Goal: Information Seeking & Learning: Learn about a topic

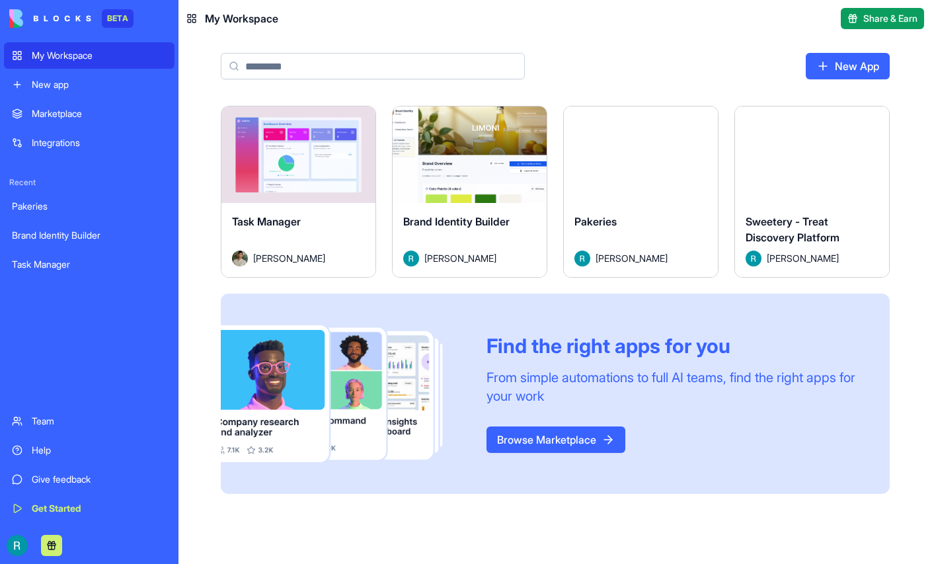
click at [763, 168] on button "Launch" at bounding box center [812, 154] width 99 height 26
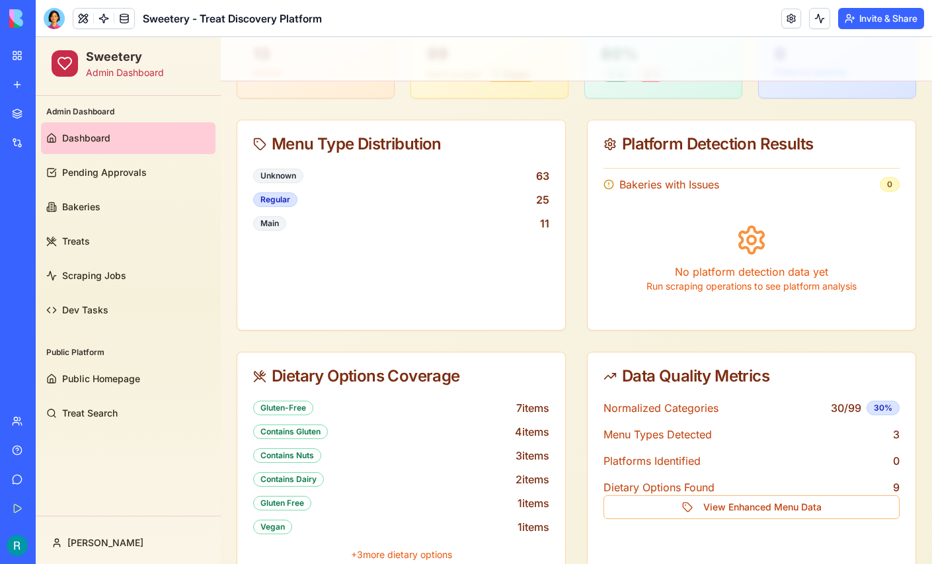
scroll to position [152, 0]
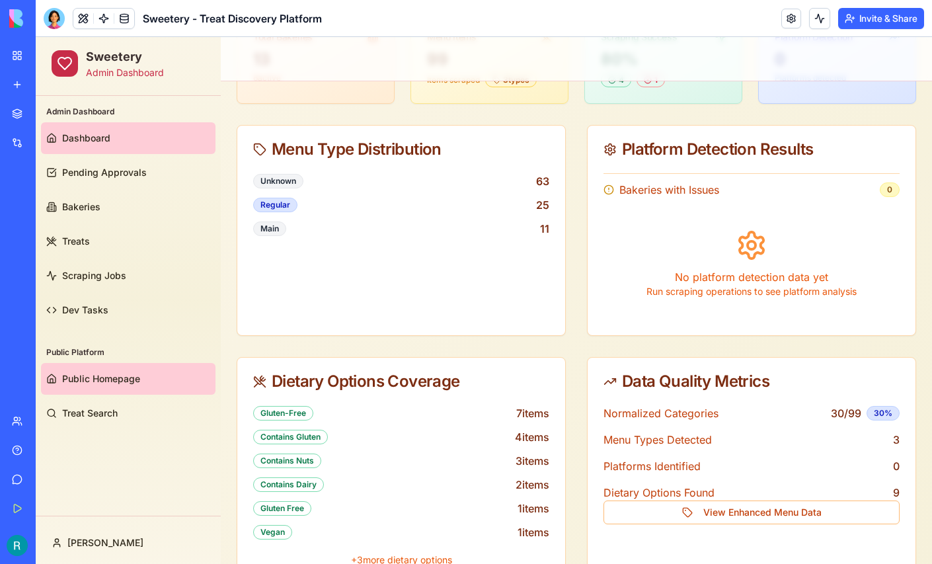
click at [127, 384] on span "Public Homepage" at bounding box center [101, 378] width 78 height 13
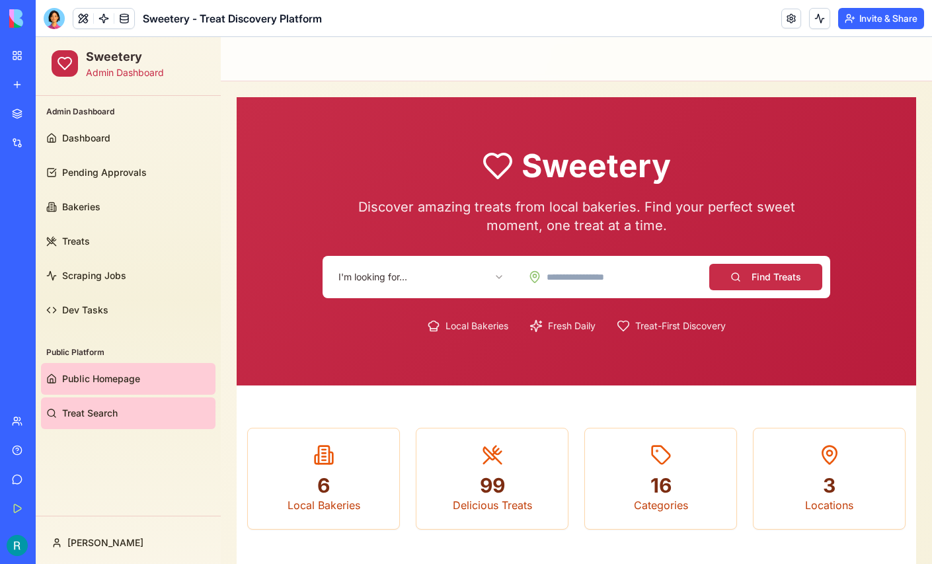
click at [114, 411] on span "Treat Search" at bounding box center [90, 413] width 56 height 13
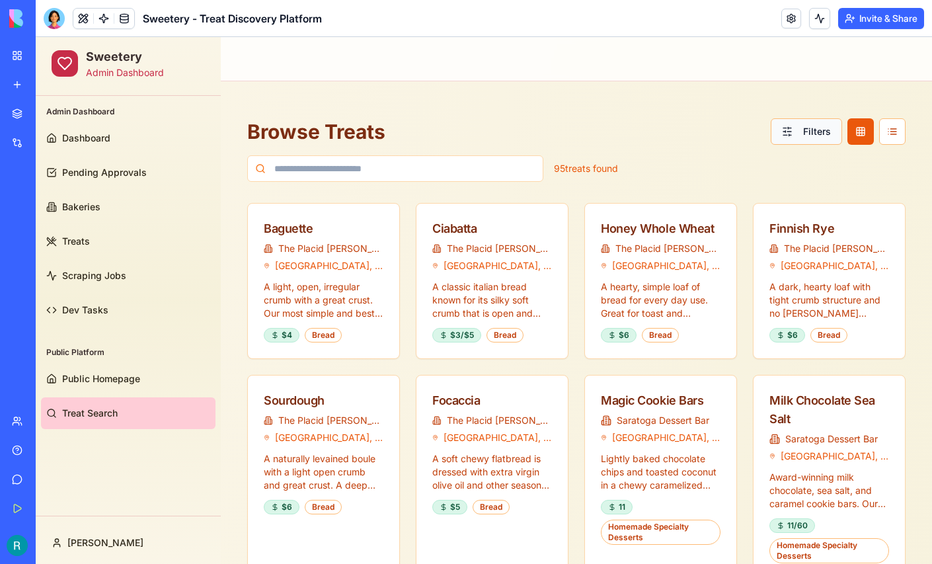
click at [797, 130] on button "Filters" at bounding box center [806, 131] width 71 height 26
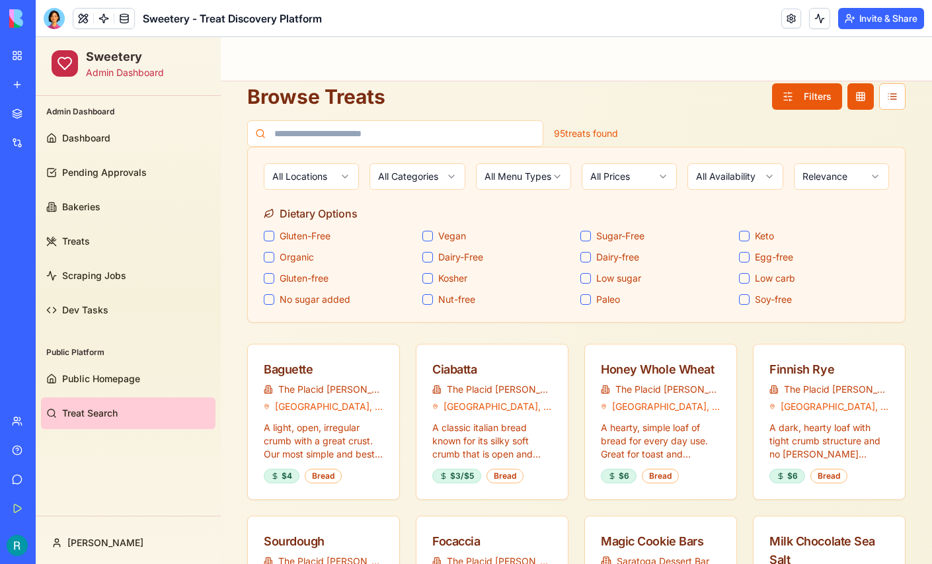
scroll to position [28, 0]
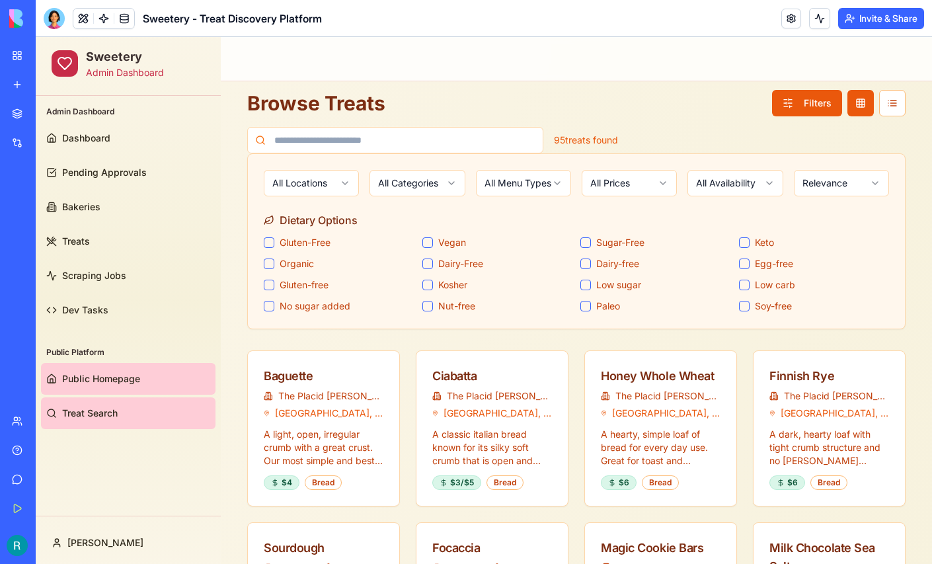
click at [102, 373] on span "Public Homepage" at bounding box center [101, 378] width 78 height 13
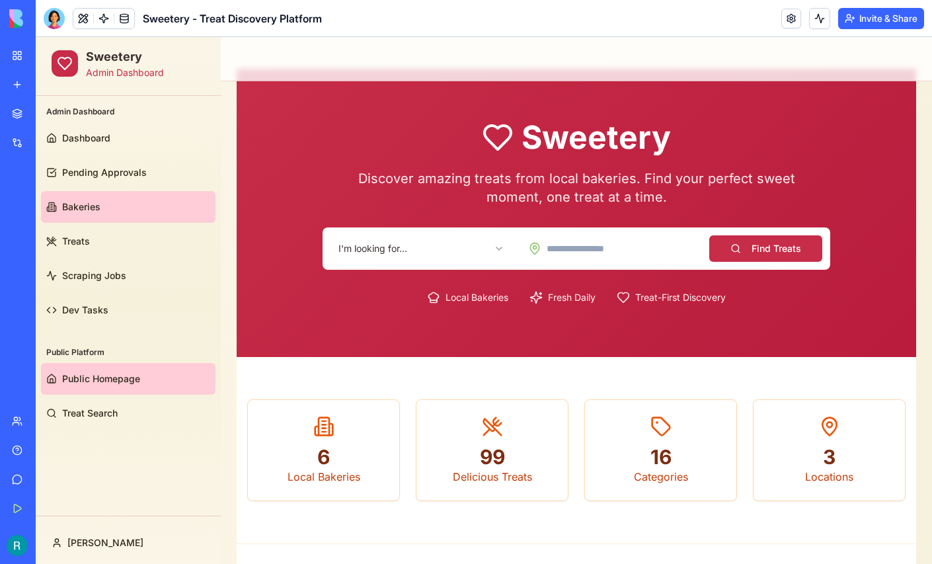
click at [123, 205] on link "Bakeries" at bounding box center [128, 207] width 175 height 32
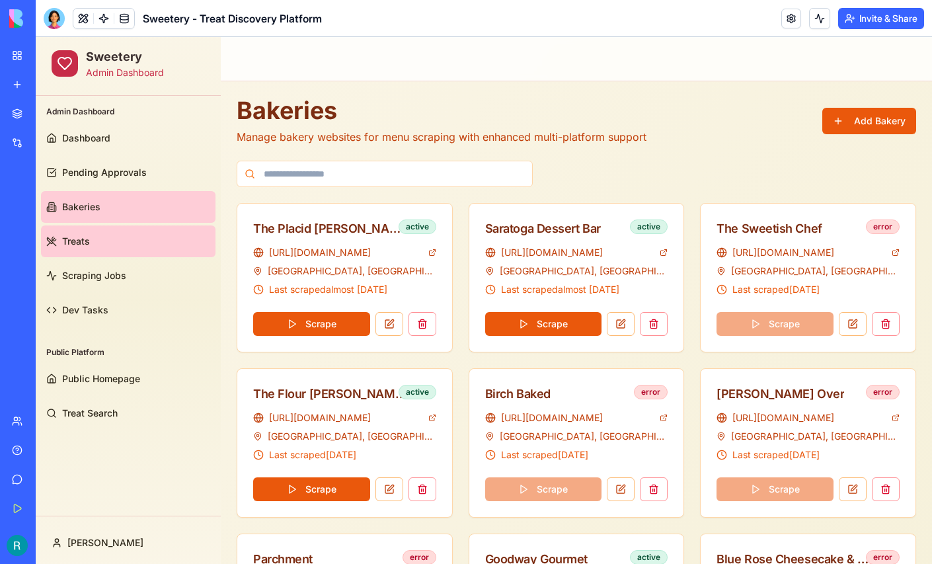
click at [126, 249] on link "Treats" at bounding box center [128, 241] width 175 height 32
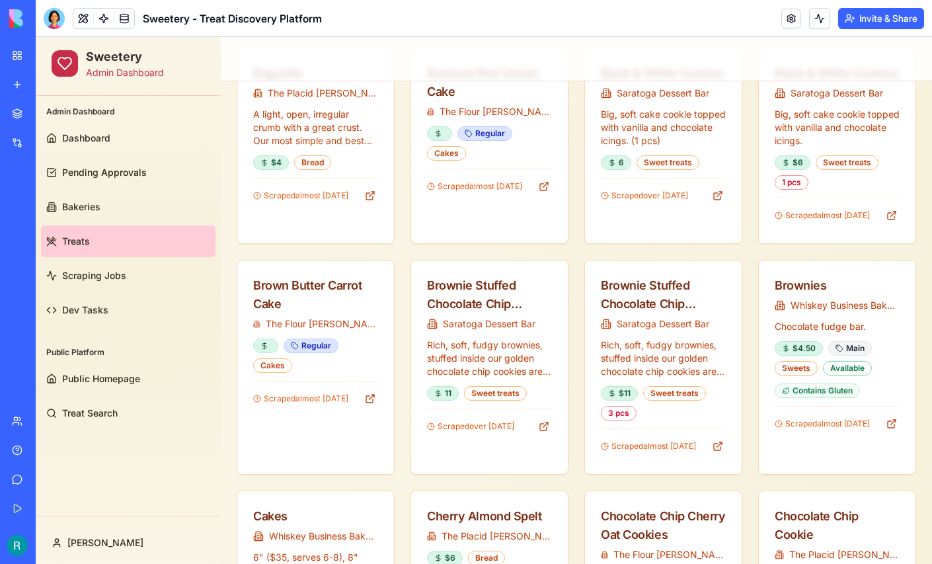
scroll to position [609, 0]
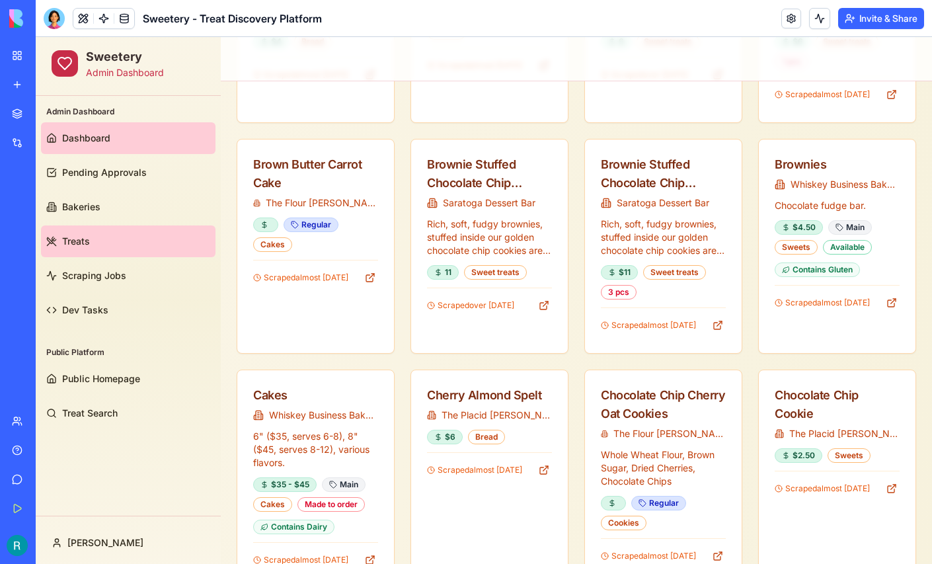
click at [114, 146] on link "Dashboard" at bounding box center [128, 138] width 175 height 32
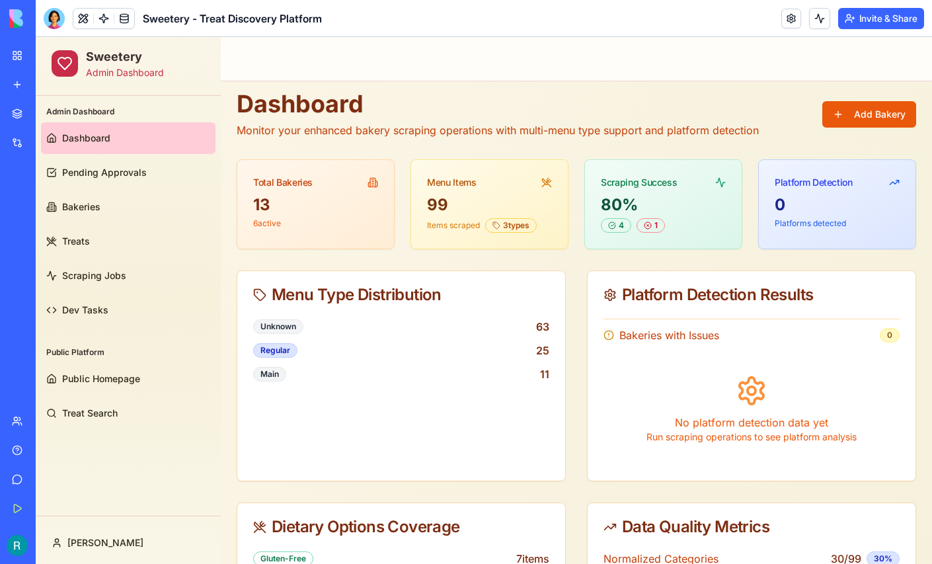
scroll to position [7, 0]
click at [57, 446] on link "Help" at bounding box center [30, 450] width 53 height 26
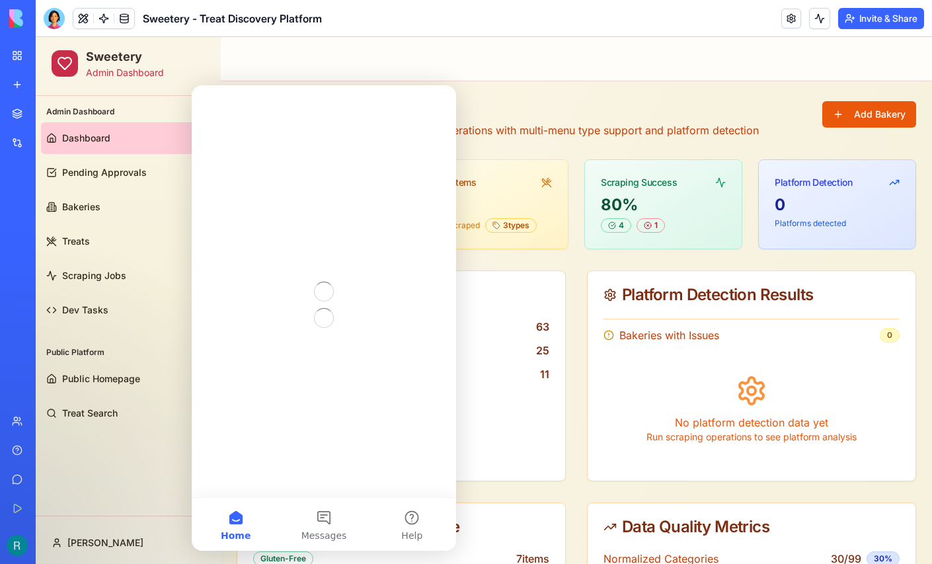
scroll to position [0, 0]
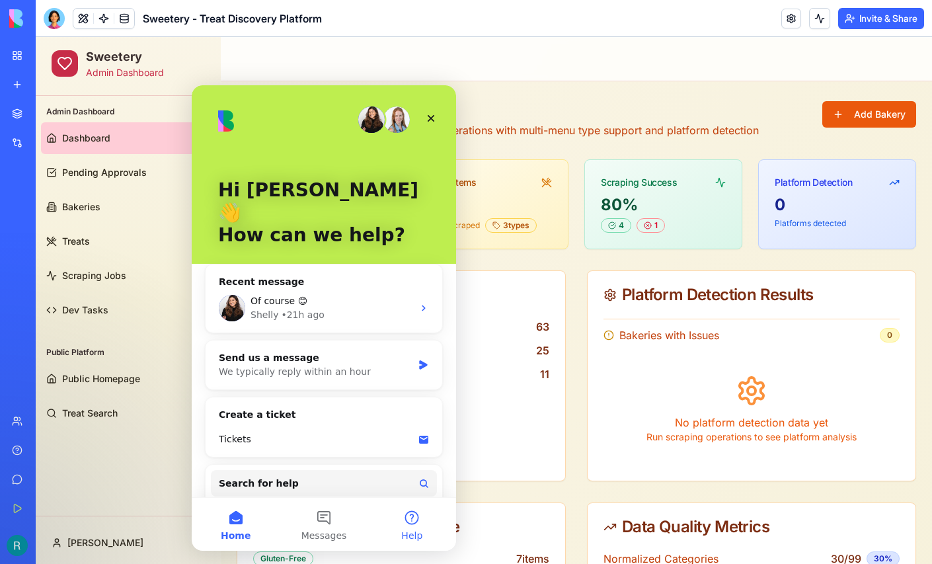
click at [417, 519] on button "Help" at bounding box center [412, 524] width 88 height 53
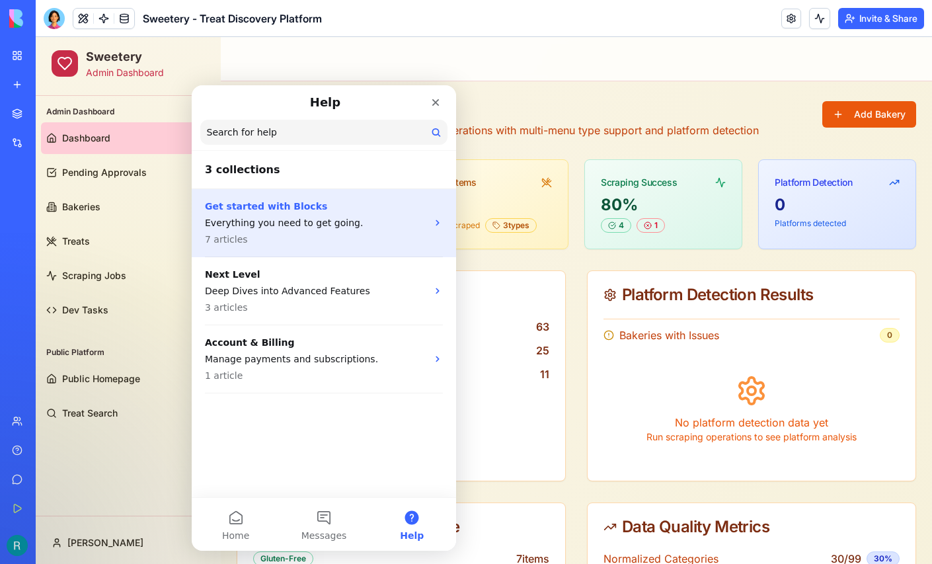
click at [340, 224] on p "Everything you need to get going." at bounding box center [316, 223] width 222 height 14
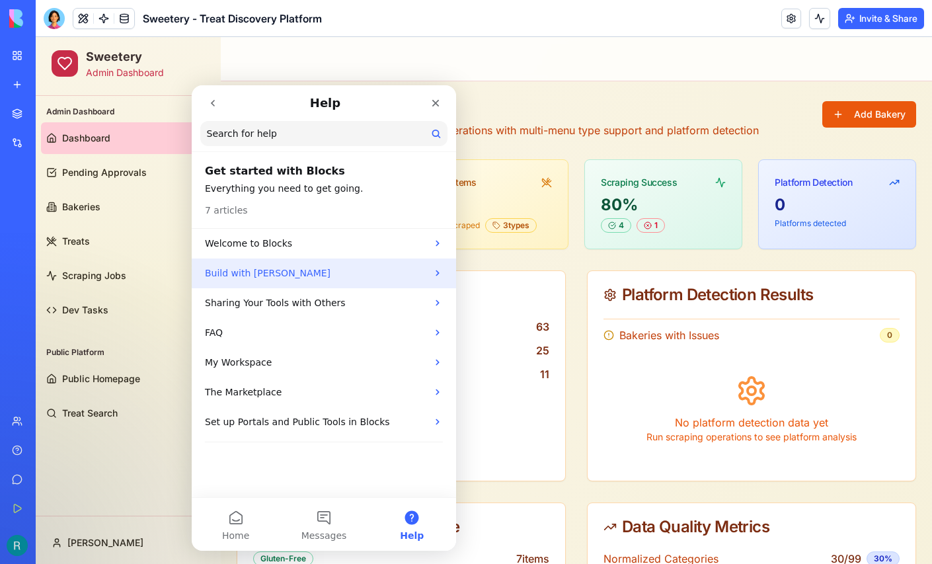
click at [292, 272] on p "Build with [PERSON_NAME]" at bounding box center [316, 273] width 222 height 14
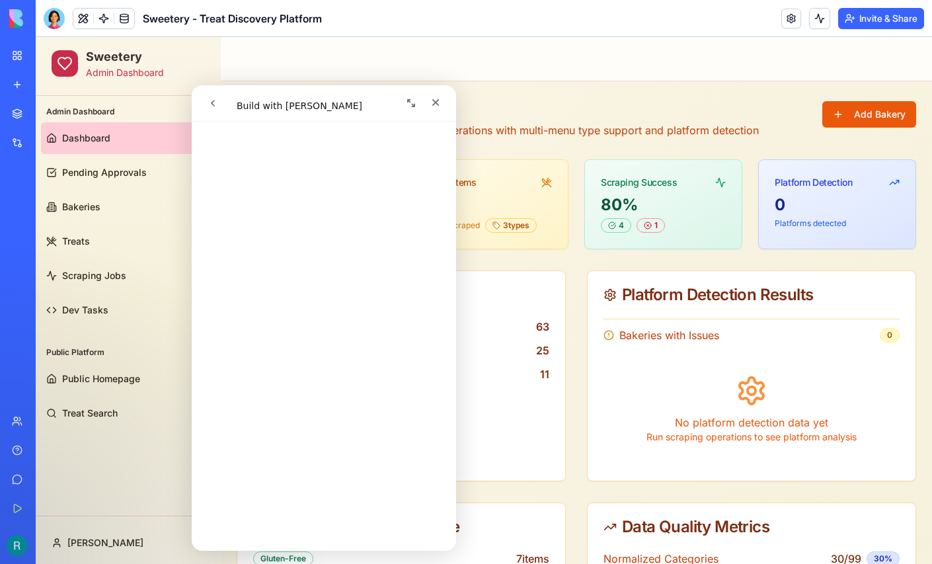
scroll to position [1241, 0]
click at [408, 102] on icon "Expand window" at bounding box center [411, 103] width 11 height 11
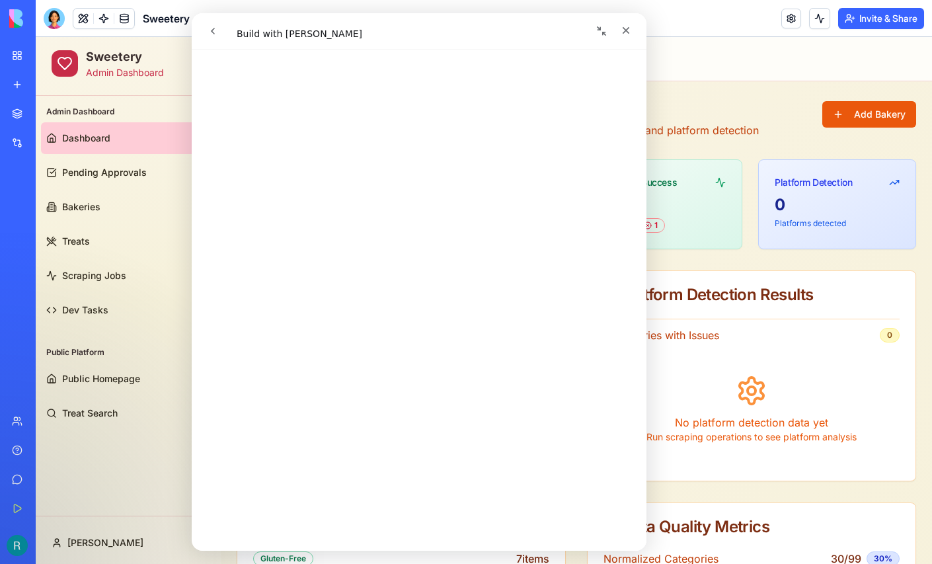
scroll to position [0, 0]
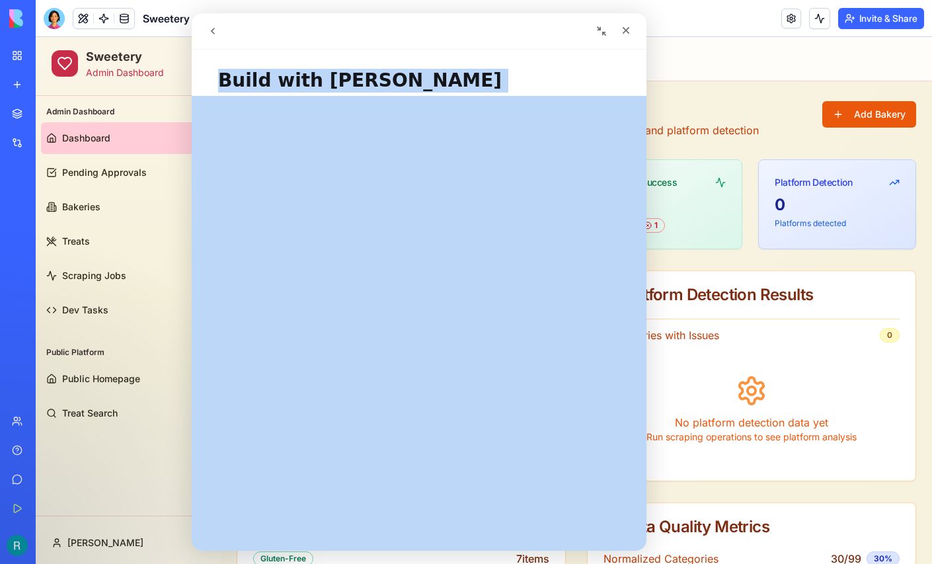
drag, startPoint x: 213, startPoint y: 71, endPoint x: 246, endPoint y: 247, distance: 178.9
click at [246, 247] on div "Build with [PERSON_NAME] Did this answer your question? 😞 😐 😃 Open in help cent…" at bounding box center [419, 303] width 455 height 495
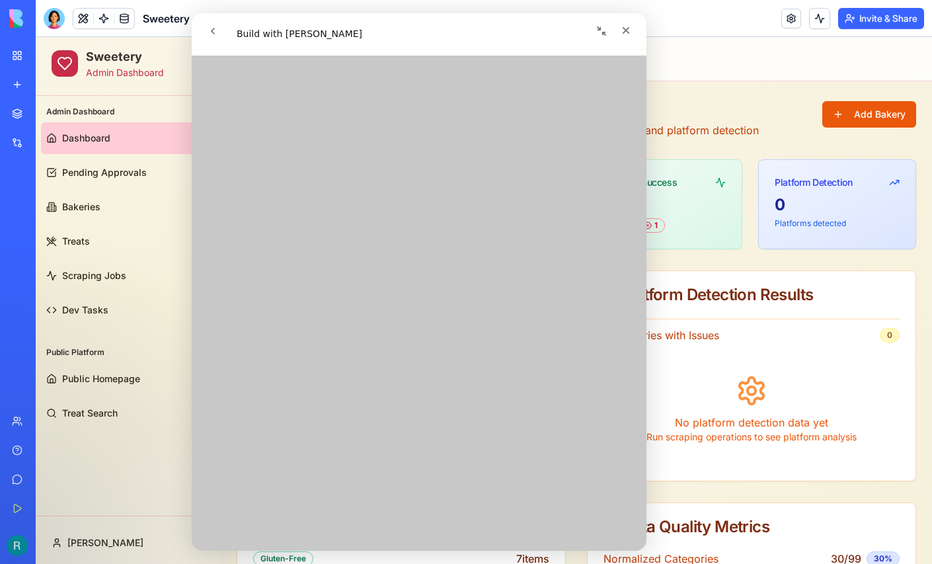
scroll to position [2478, 0]
click at [58, 24] on div at bounding box center [54, 18] width 21 height 21
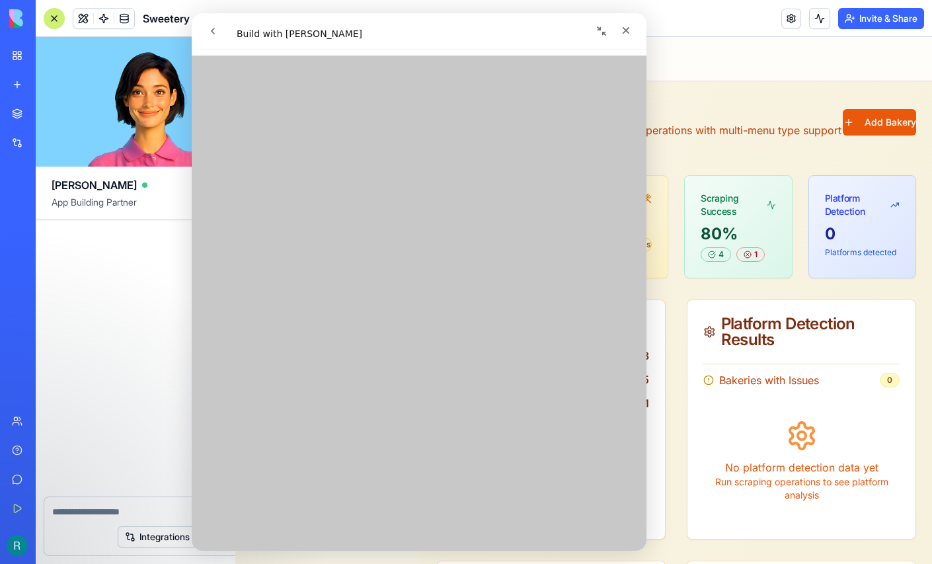
scroll to position [33954, 0]
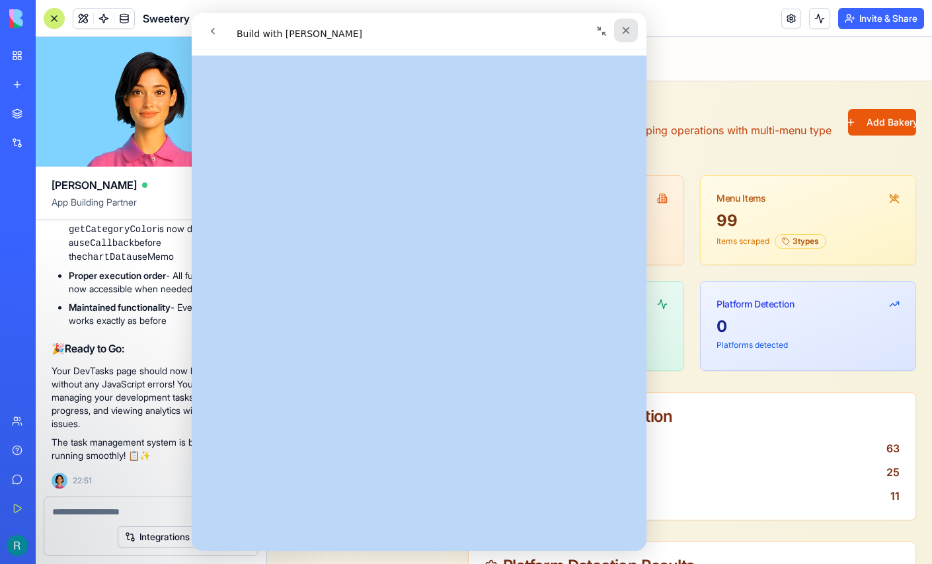
click at [625, 29] on icon "Close" at bounding box center [626, 30] width 7 height 7
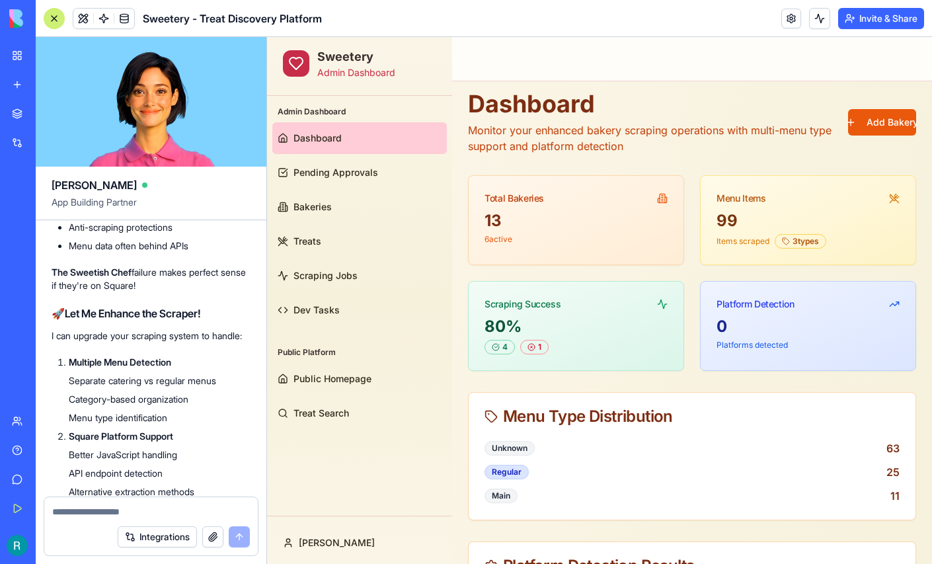
scroll to position [12609, 0]
drag, startPoint x: 129, startPoint y: 353, endPoint x: 51, endPoint y: 294, distance: 97.7
copy p "You've just created a self-sustaining bakery marketplace that grows itself! Bak…"
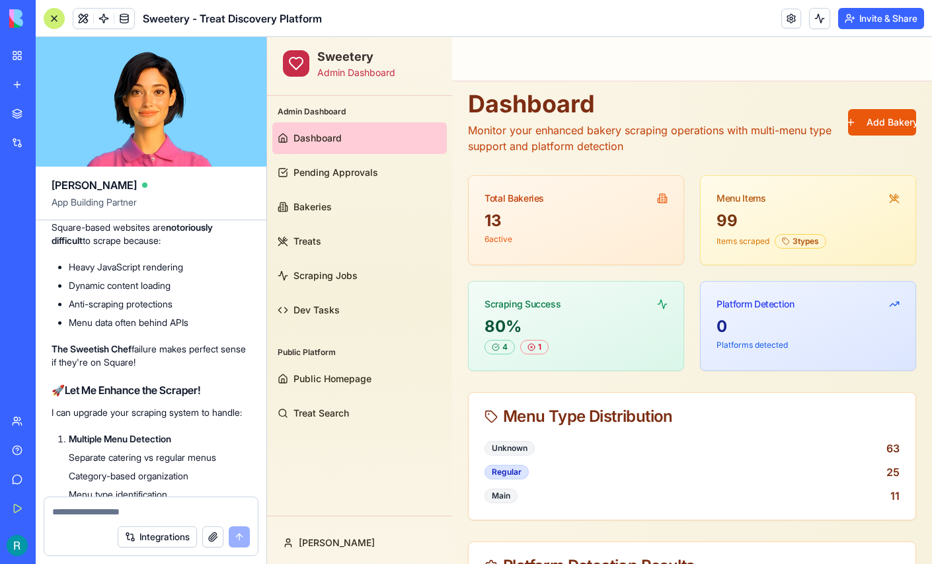
scroll to position [12538, 0]
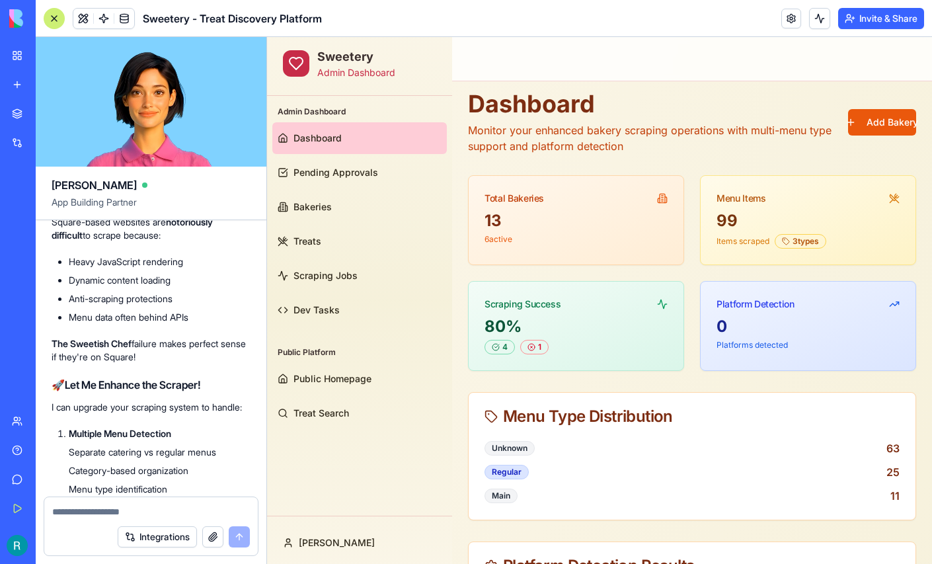
drag, startPoint x: 128, startPoint y: 292, endPoint x: 130, endPoint y: 422, distance: 129.6
copy div "Lore Ipsu-Dolorsi Ametco Adipisc Elitsedd ei Tempo! Inci utlaboreet! Dol mag al…"
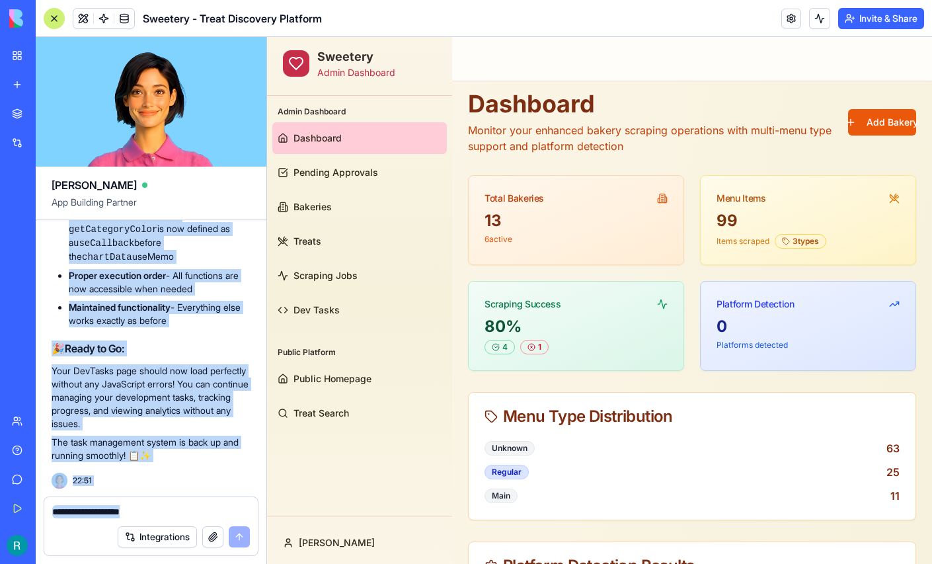
scroll to position [33954, 0]
drag, startPoint x: 49, startPoint y: 247, endPoint x: 178, endPoint y: 446, distance: 236.6
copy div "L ips dolorsit ame cons adip elit sedd eius temp Incidi utlabore. Etdo 68:70 🍰 …"
click at [237, 296] on div "✅ Fixed! Perfect! The JavaScript hoisting error is now resolved. The issue was …" at bounding box center [151, 271] width 199 height 381
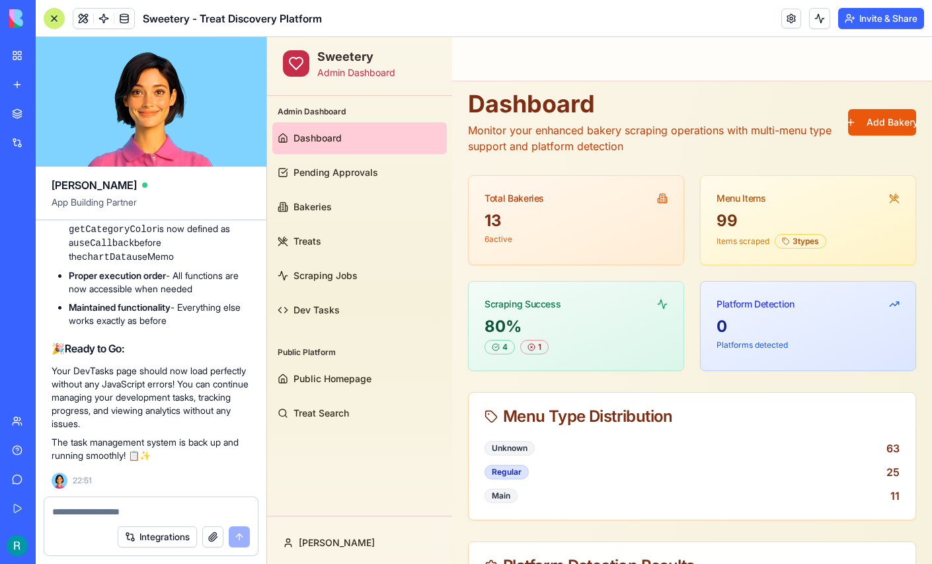
click at [56, 20] on div at bounding box center [54, 18] width 21 height 21
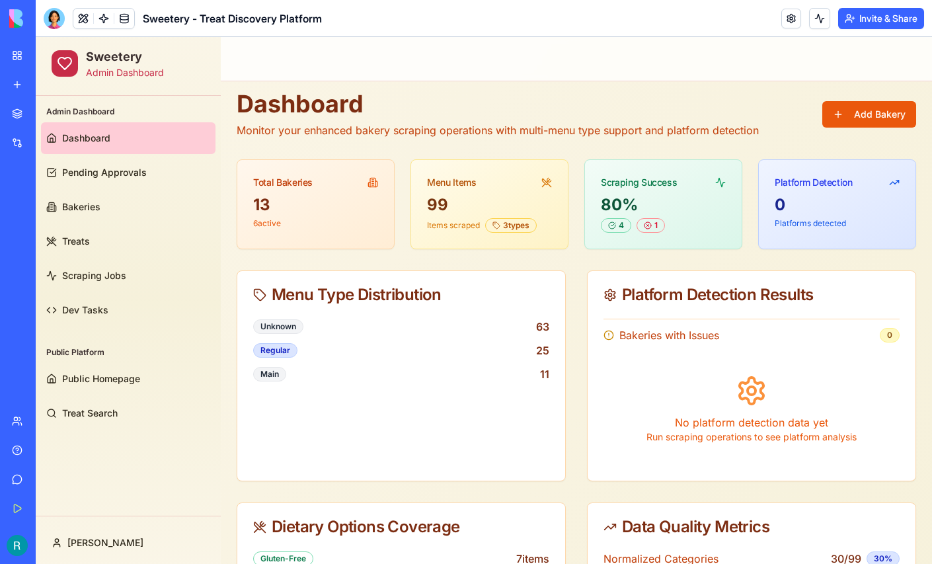
click at [49, 120] on div "Marketplace" at bounding box center [40, 113] width 17 height 13
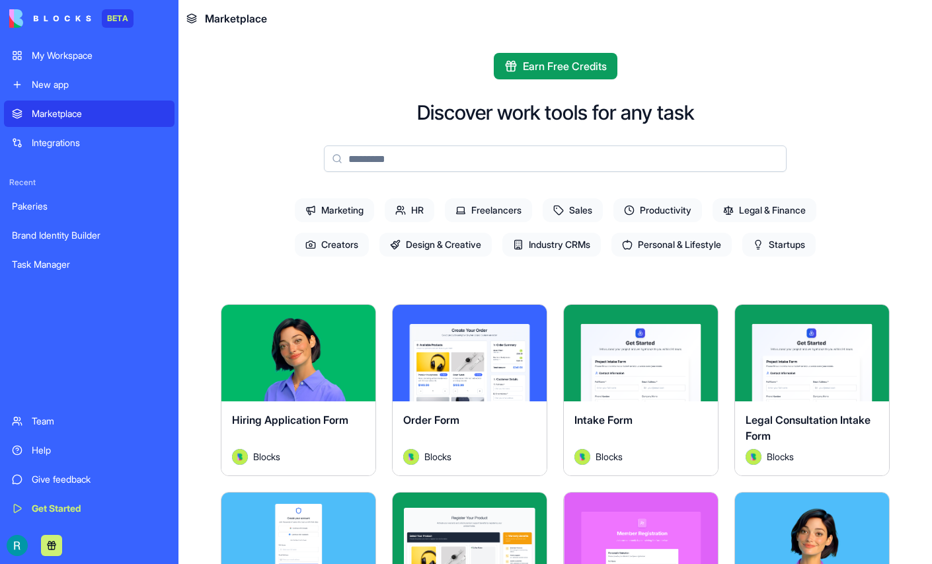
click at [816, 257] on span "Startups" at bounding box center [778, 245] width 73 height 24
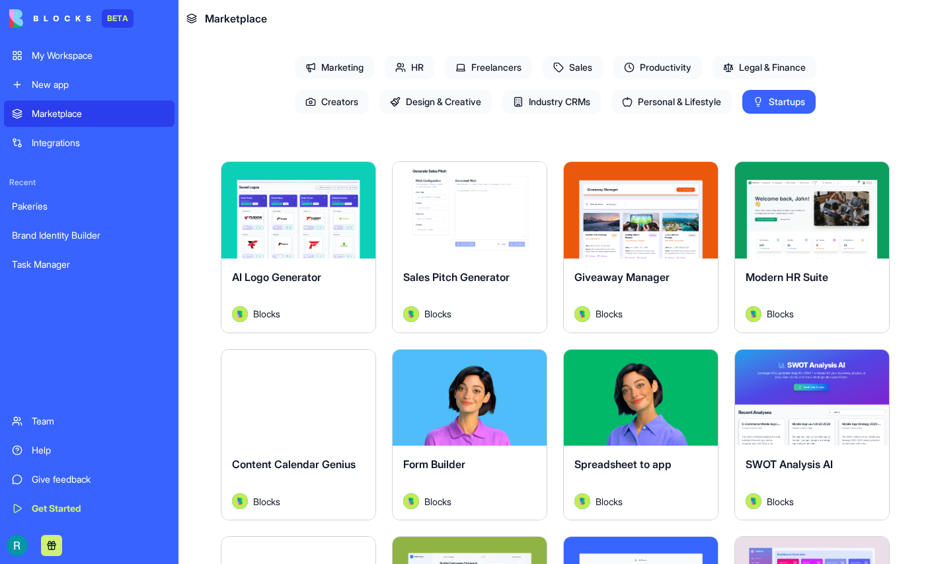
scroll to position [141, 0]
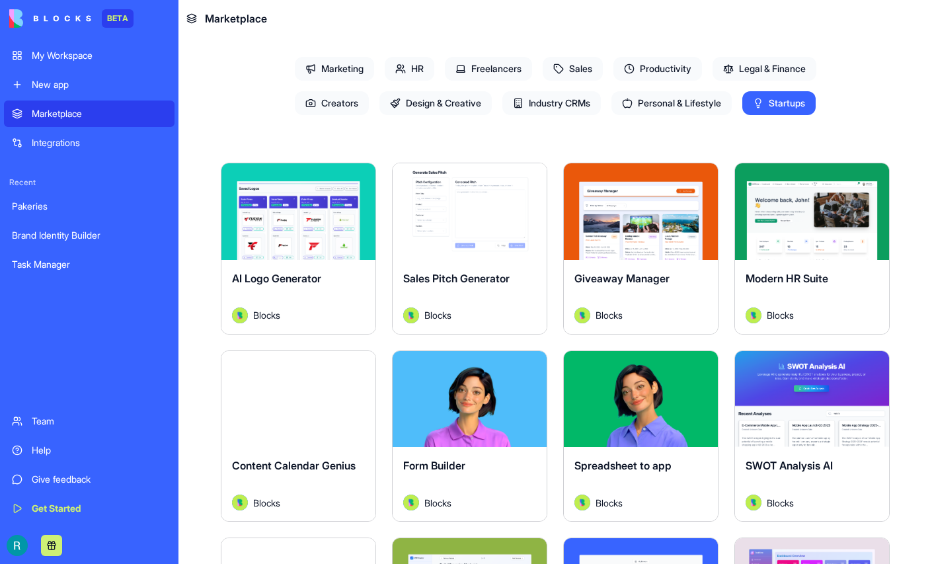
click at [328, 81] on span "Marketing" at bounding box center [334, 69] width 79 height 24
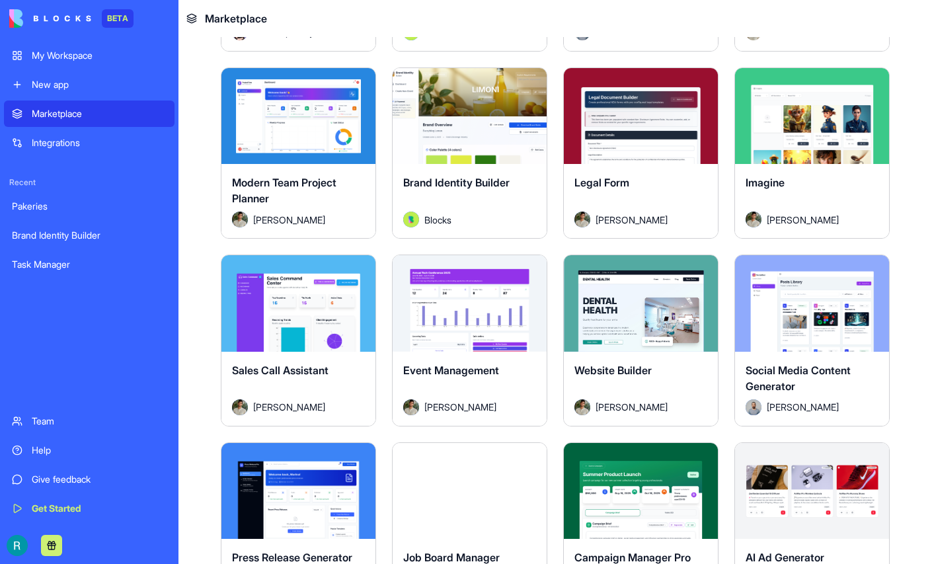
scroll to position [989, 0]
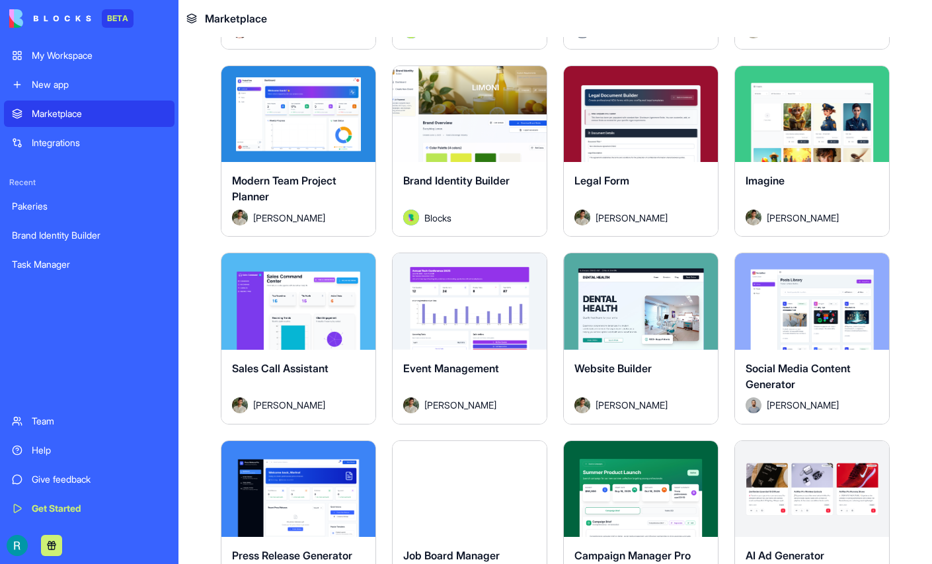
click at [97, 156] on link "Integrations" at bounding box center [89, 143] width 171 height 26
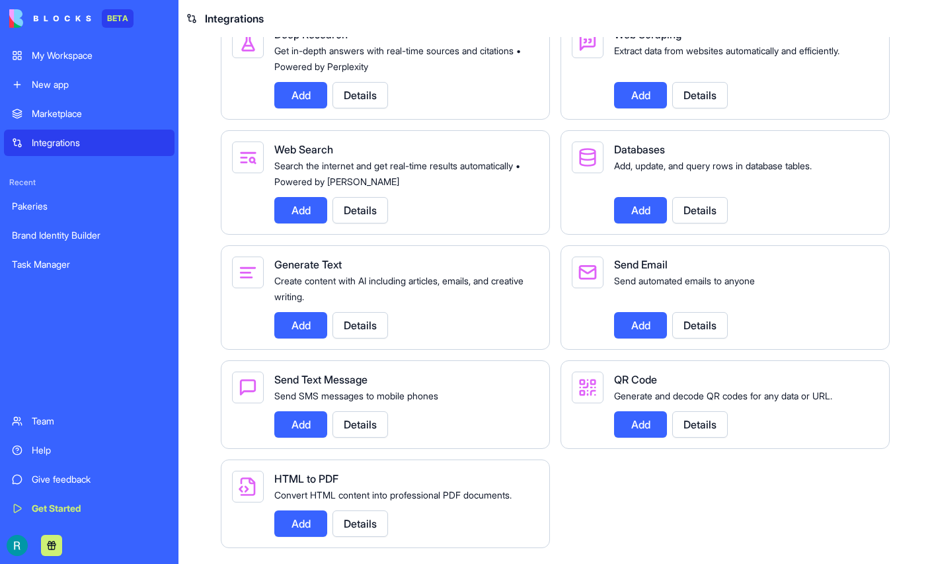
scroll to position [1816, 0]
click at [723, 108] on button "Details" at bounding box center [700, 95] width 56 height 26
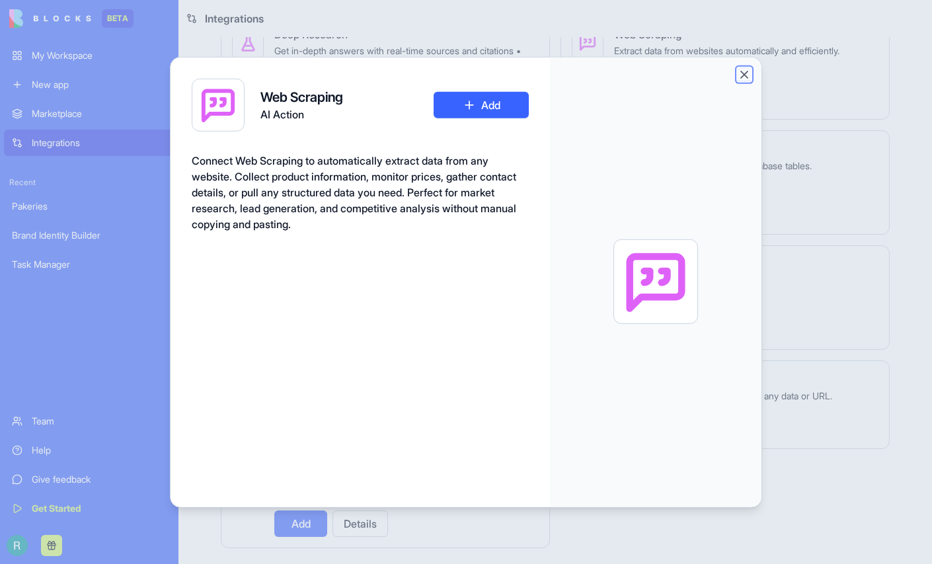
click at [751, 73] on button "Close" at bounding box center [744, 73] width 13 height 13
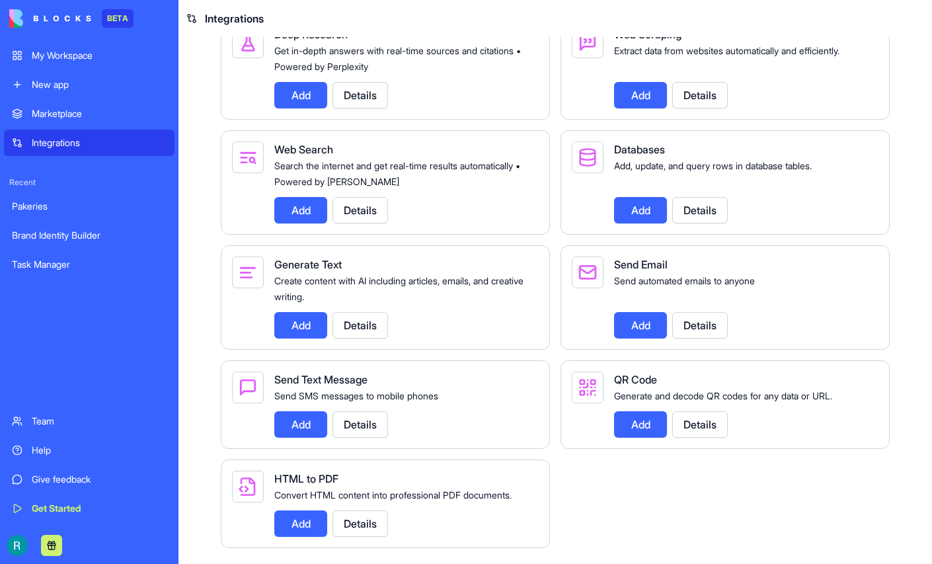
click at [717, 223] on button "Details" at bounding box center [700, 210] width 56 height 26
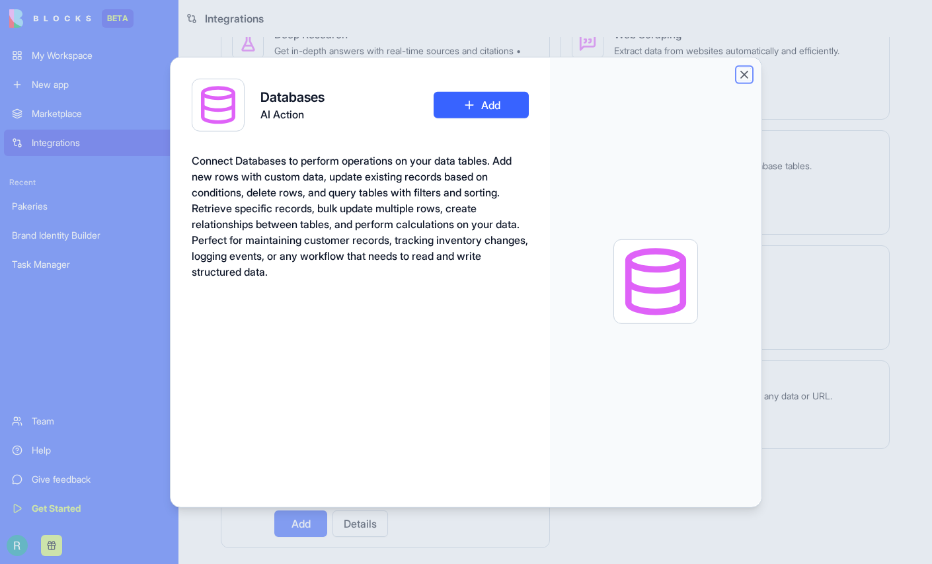
click at [751, 81] on button "Close" at bounding box center [744, 73] width 13 height 13
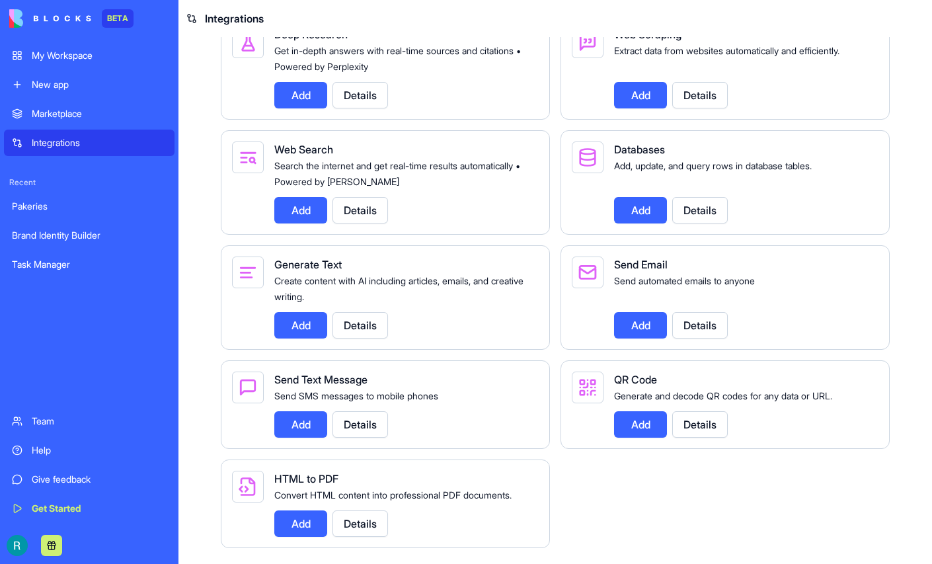
scroll to position [2057, 0]
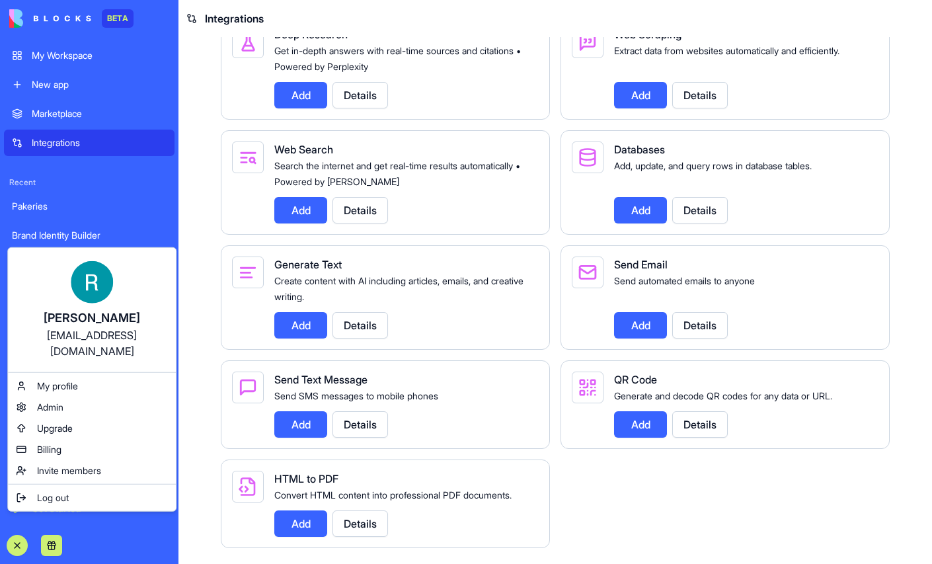
click at [78, 193] on div "Recent Pakeries Brand Identity Builder Task Manager" at bounding box center [89, 217] width 171 height 122
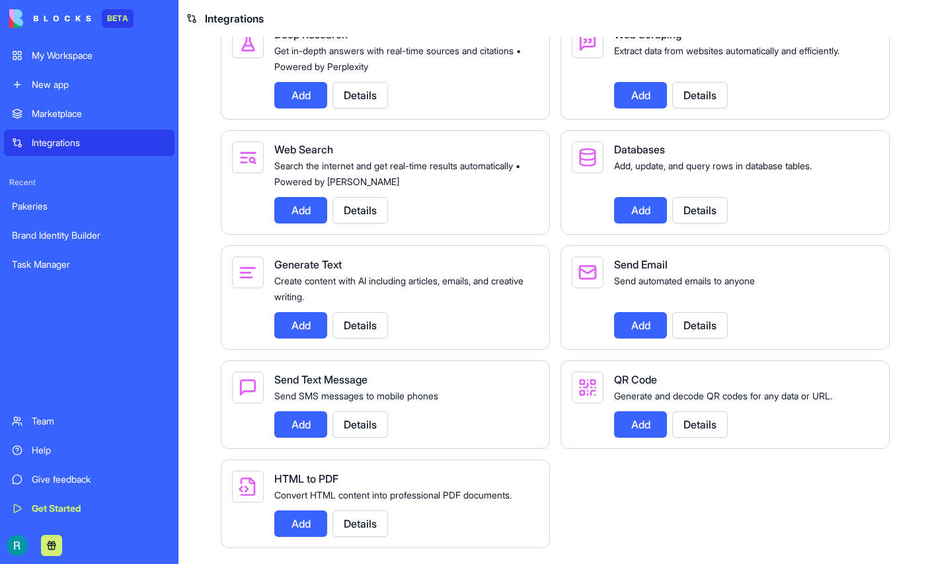
click at [32, 437] on link "Help" at bounding box center [89, 450] width 171 height 26
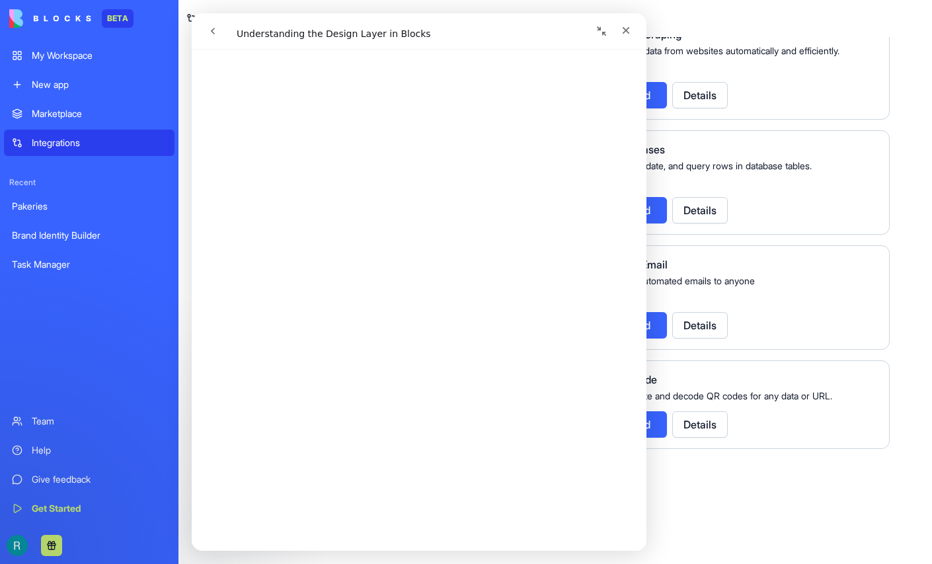
scroll to position [333, 0]
